Goal: Transaction & Acquisition: Book appointment/travel/reservation

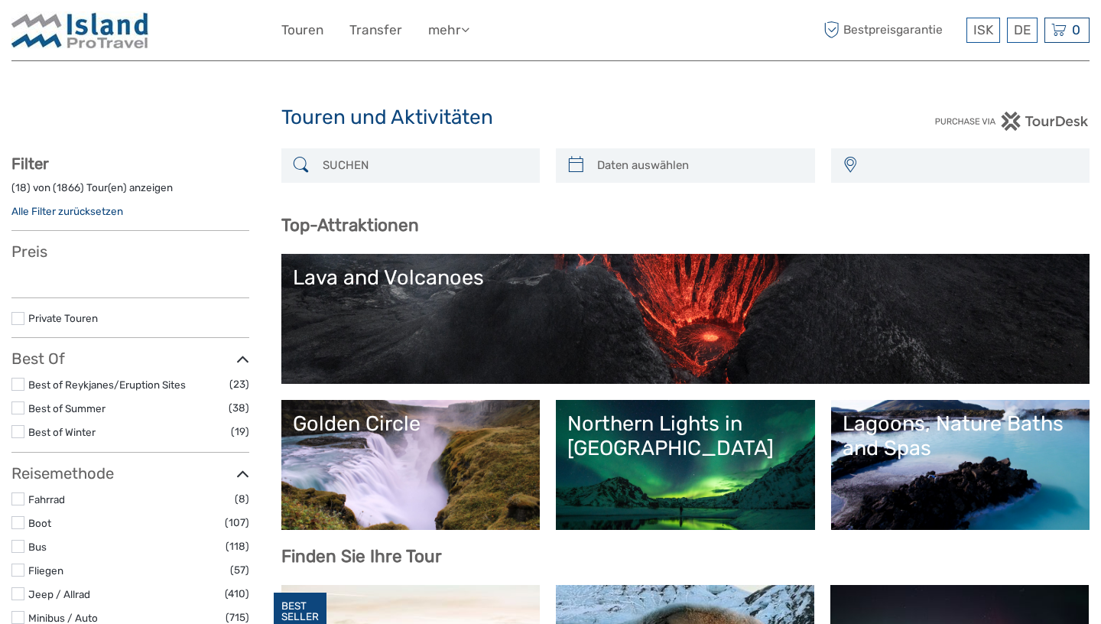
select select
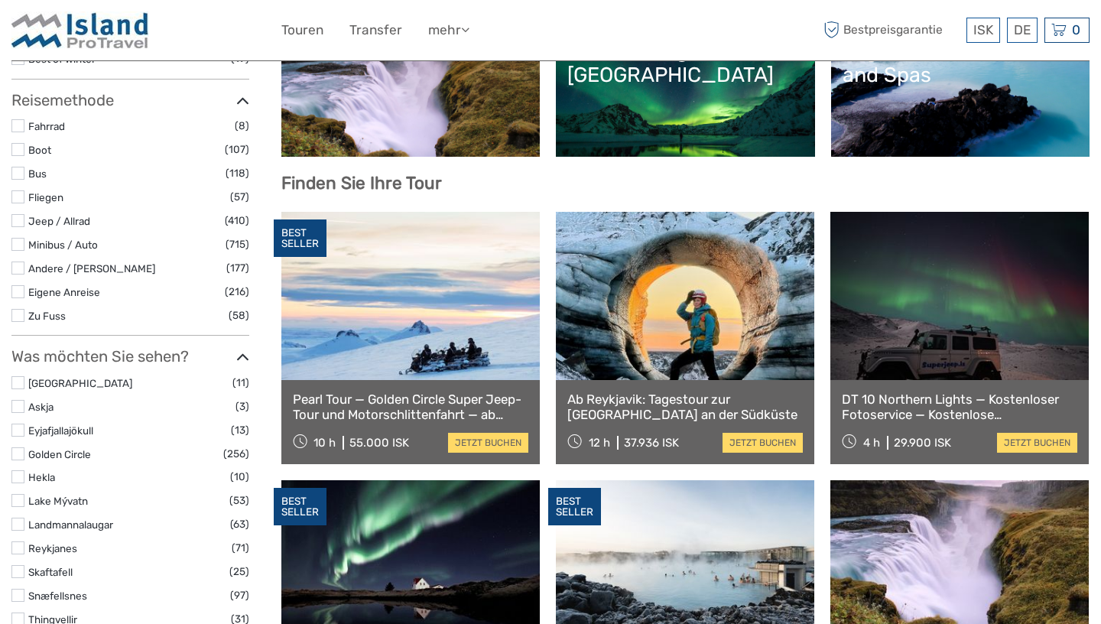
scroll to position [418, 0]
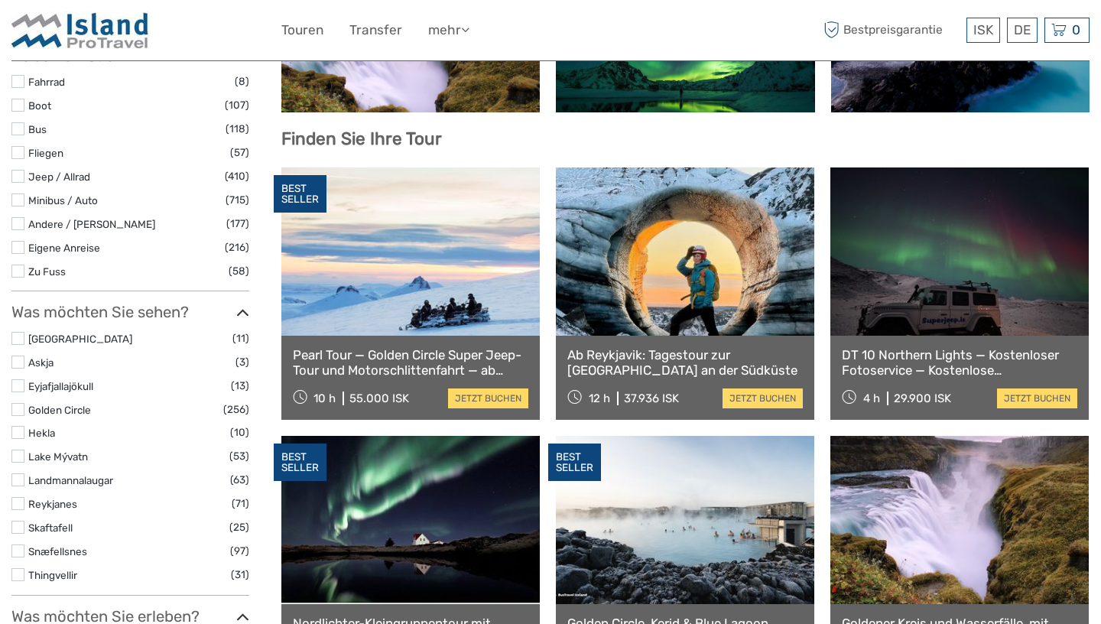
select select
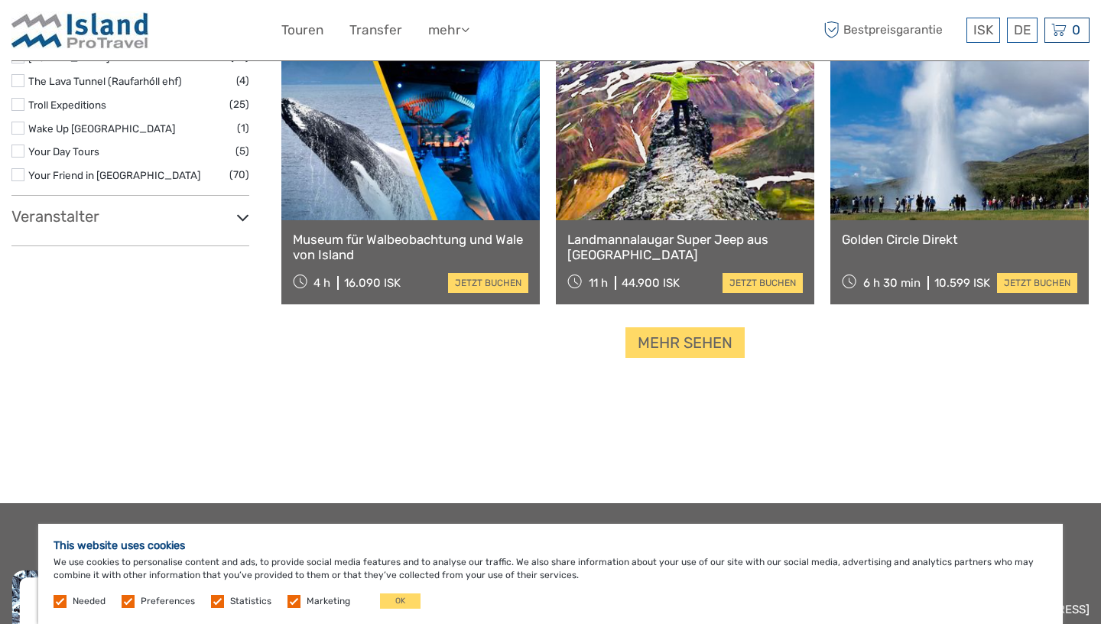
scroll to position [1940, 0]
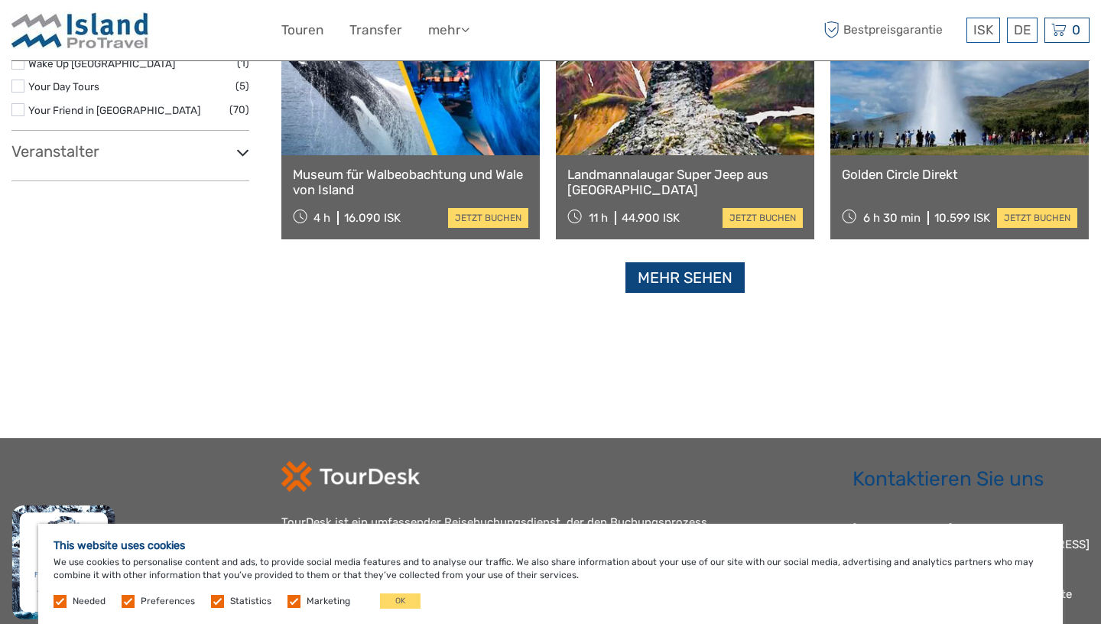
click at [700, 292] on link "Mehr sehen" at bounding box center [684, 277] width 119 height 31
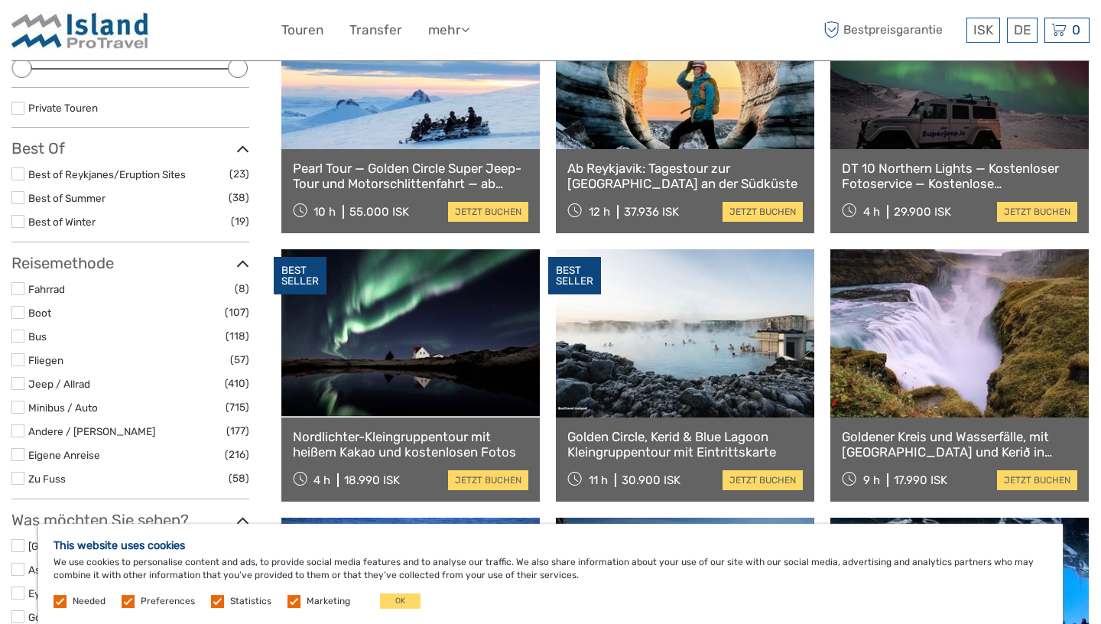
scroll to position [184, 0]
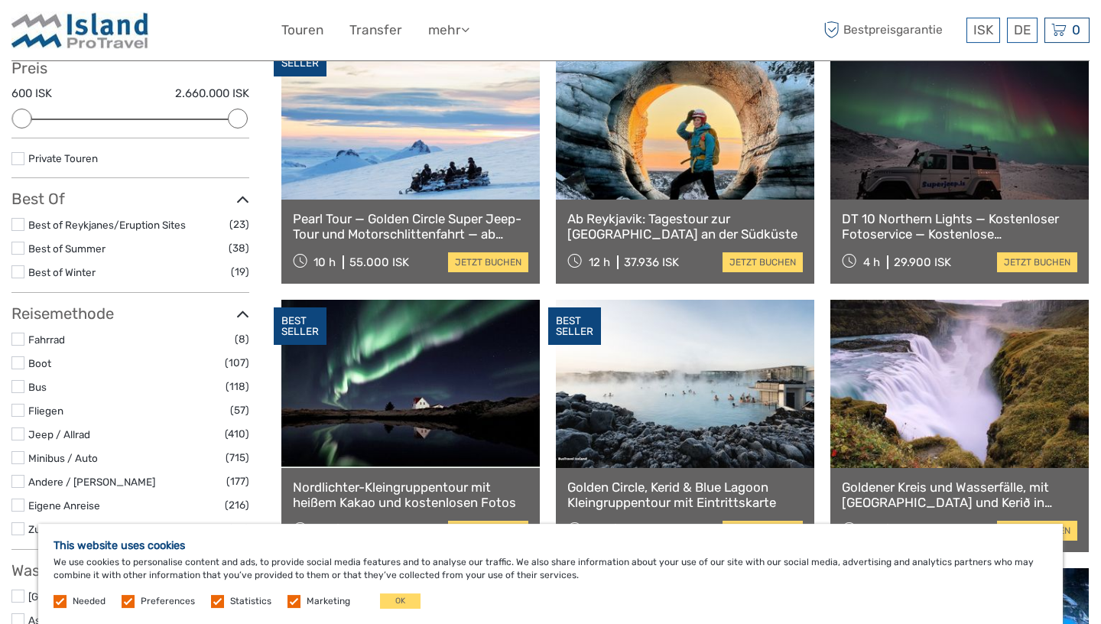
click at [21, 337] on label at bounding box center [17, 339] width 13 height 13
click at [0, 0] on input "checkbox" at bounding box center [0, 0] width 0 height 0
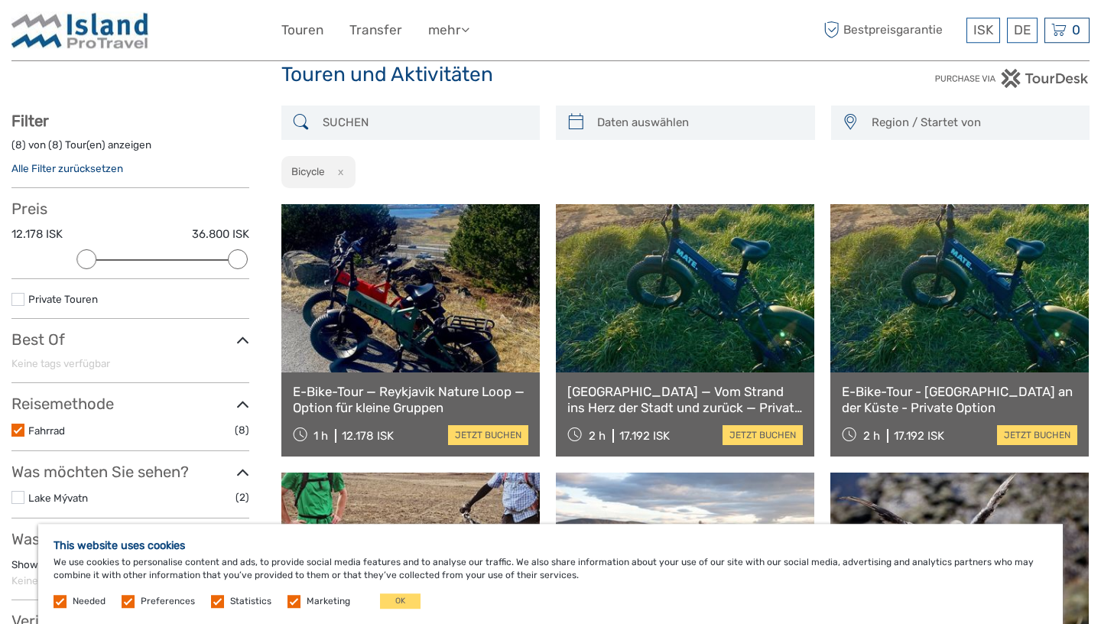
scroll to position [46, 0]
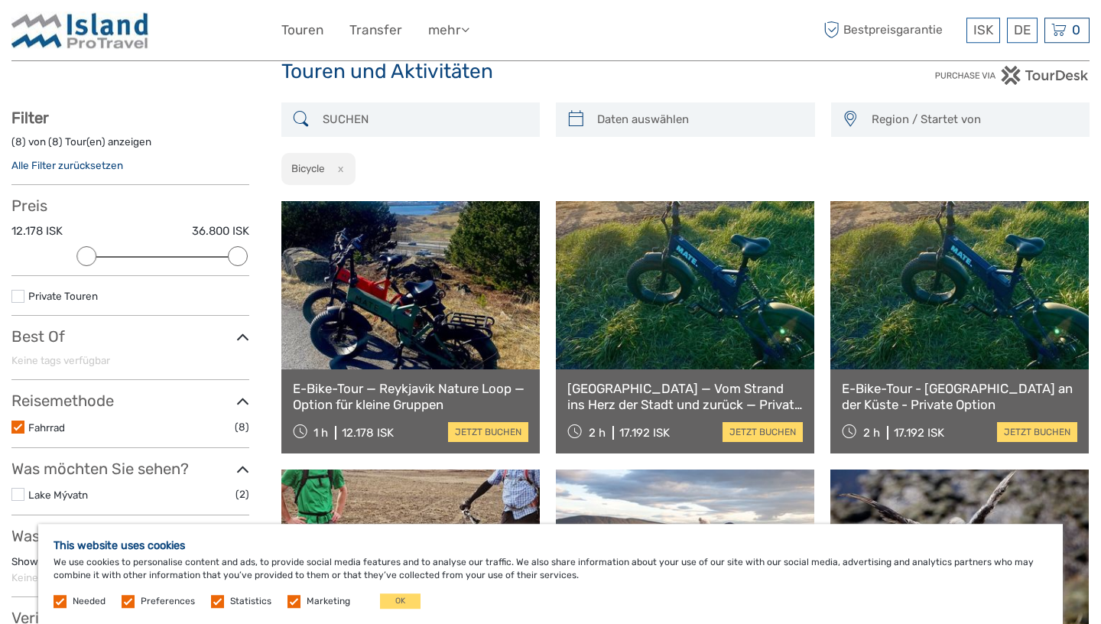
click at [403, 325] on link at bounding box center [410, 285] width 258 height 168
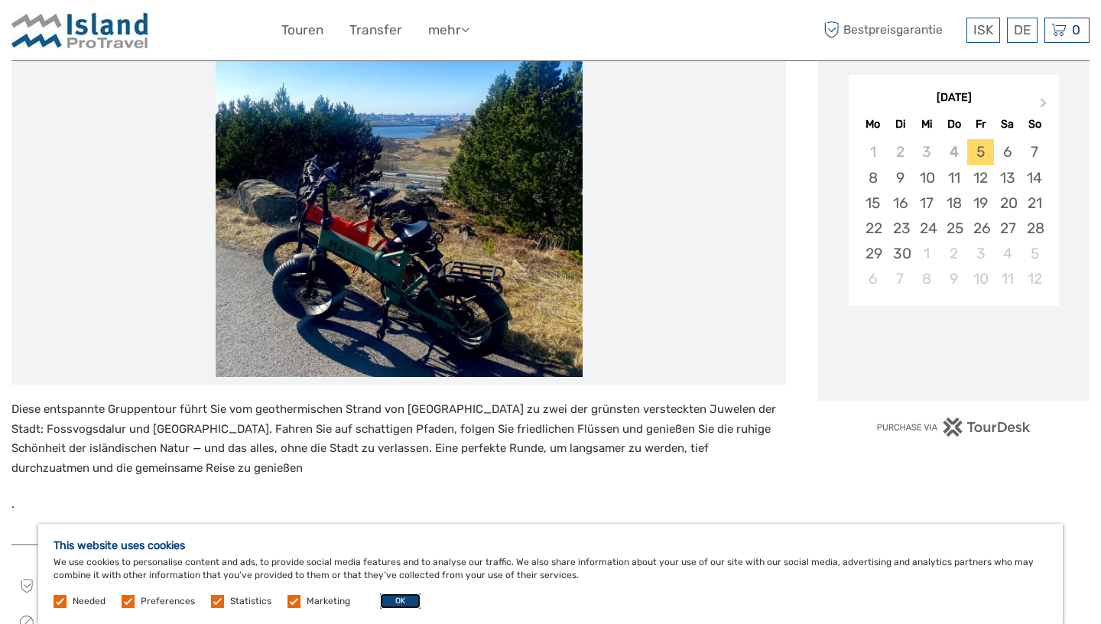
click at [399, 603] on button "OK" at bounding box center [400, 600] width 41 height 15
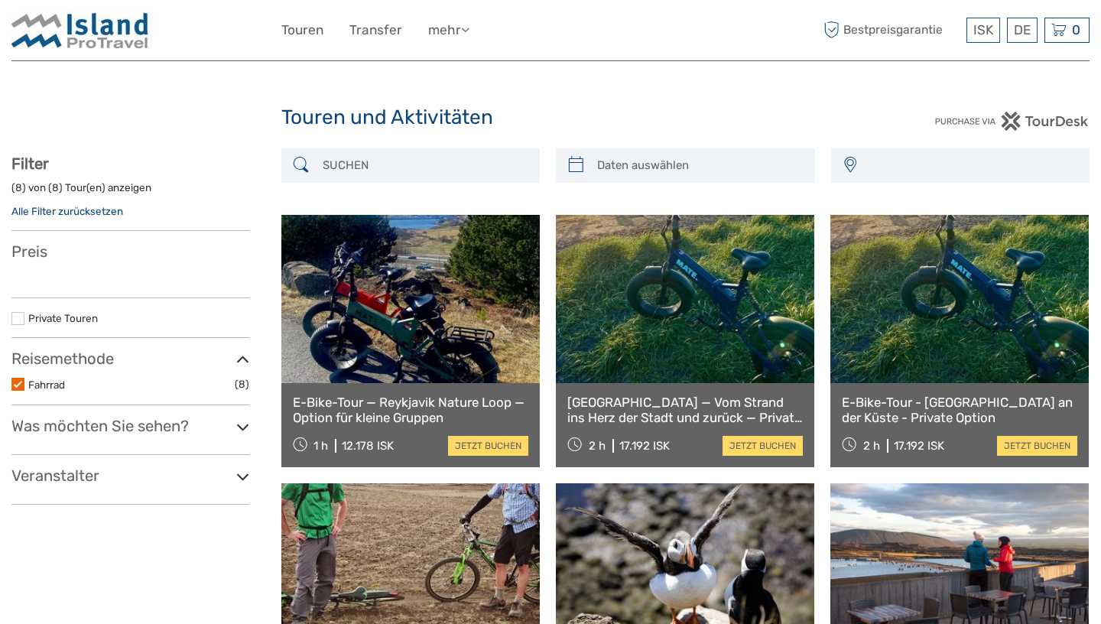
select select
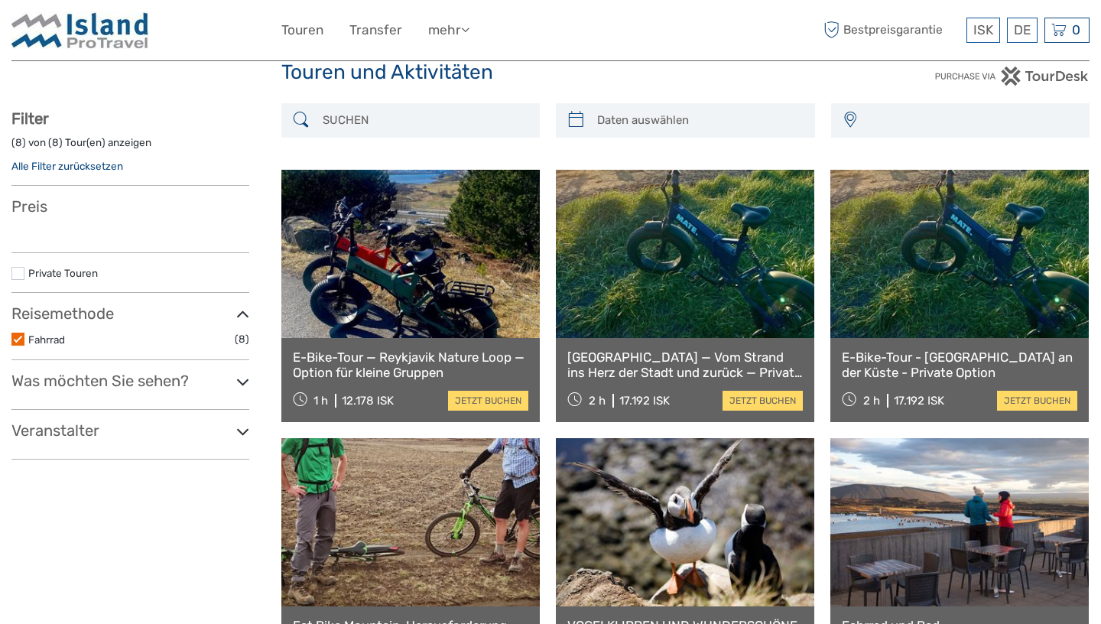
scroll to position [45, 0]
select select
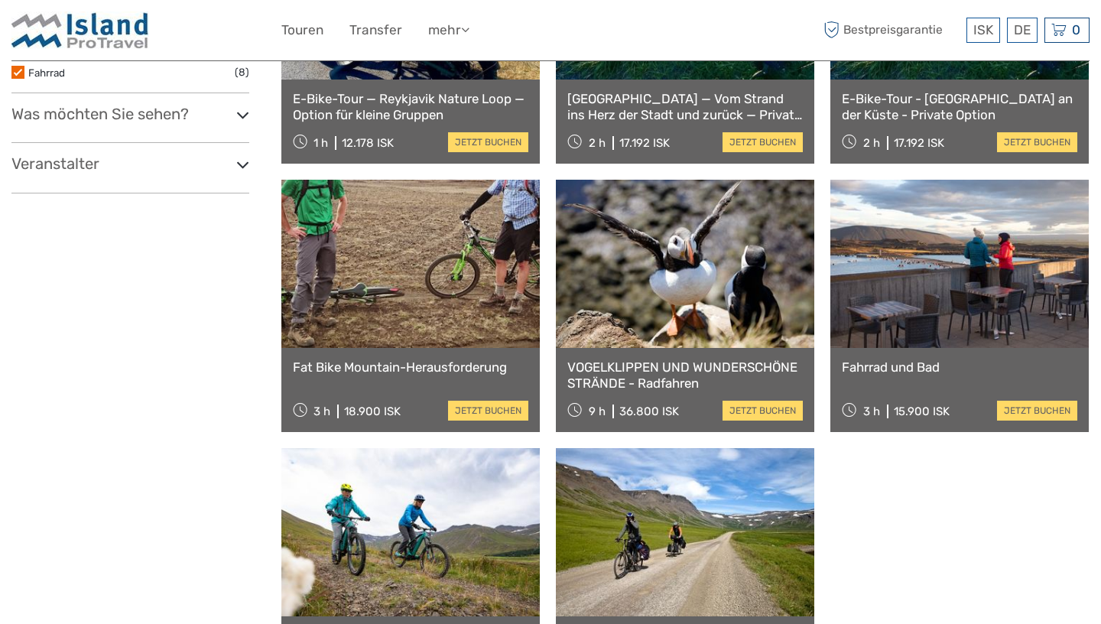
scroll to position [447, 0]
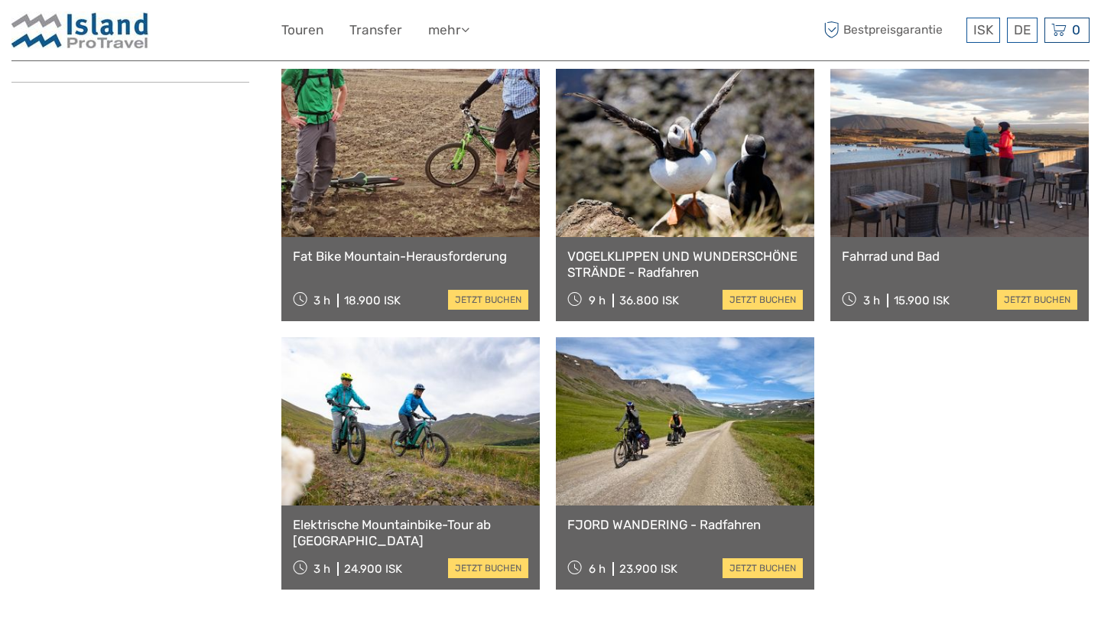
click at [433, 465] on link at bounding box center [410, 421] width 258 height 168
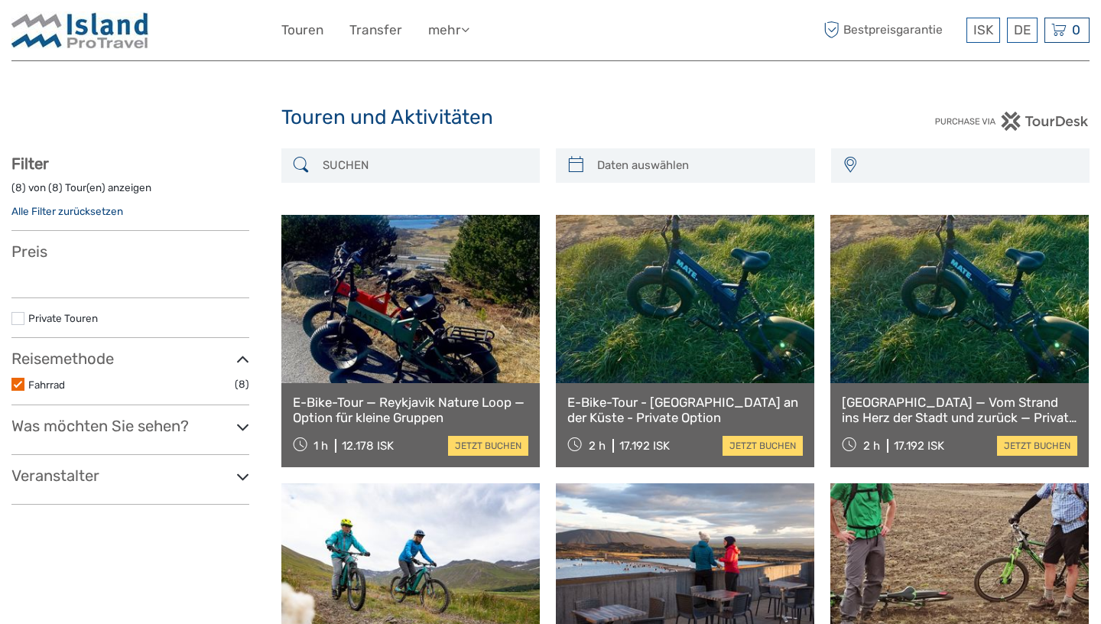
select select
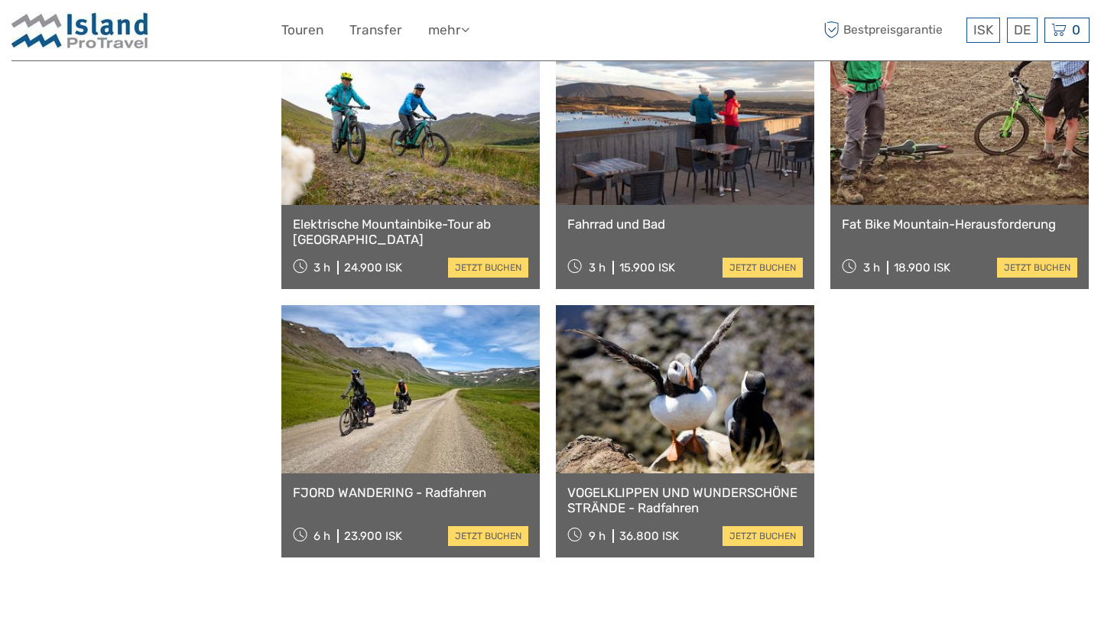
select select
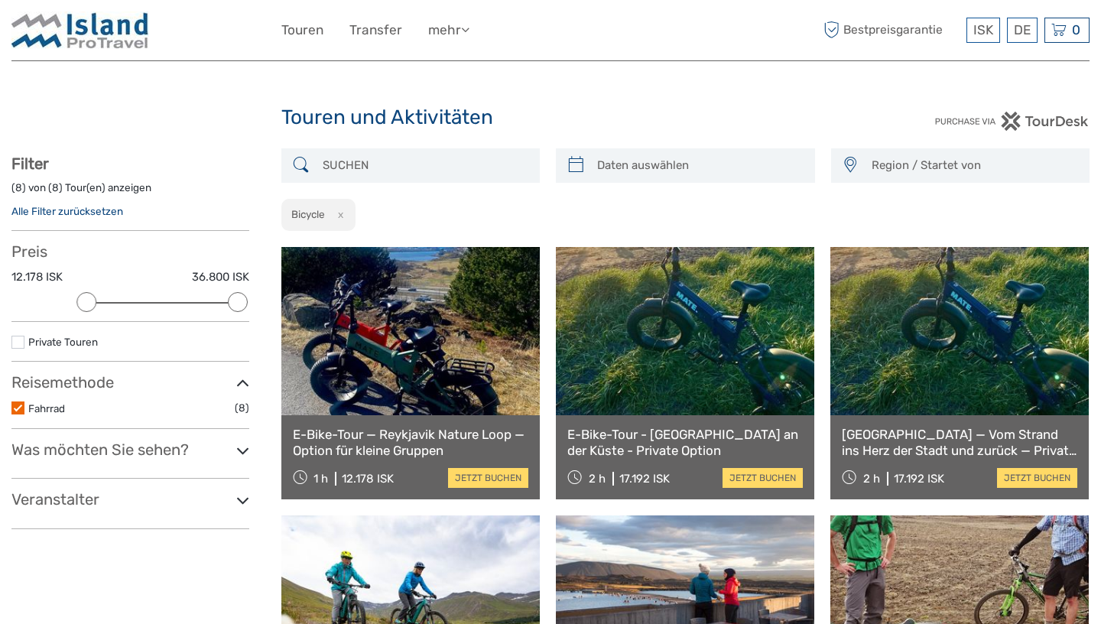
scroll to position [0, 0]
